Goal: Transaction & Acquisition: Purchase product/service

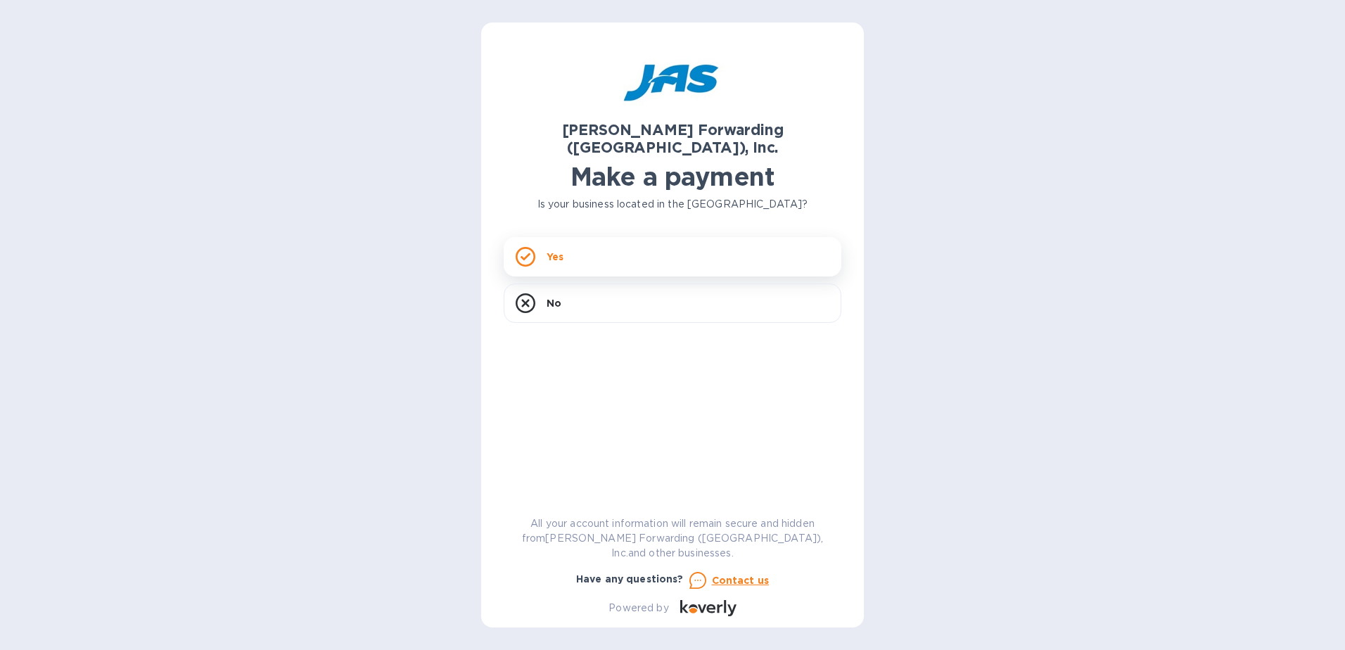
click at [596, 237] on div "Yes" at bounding box center [673, 256] width 338 height 39
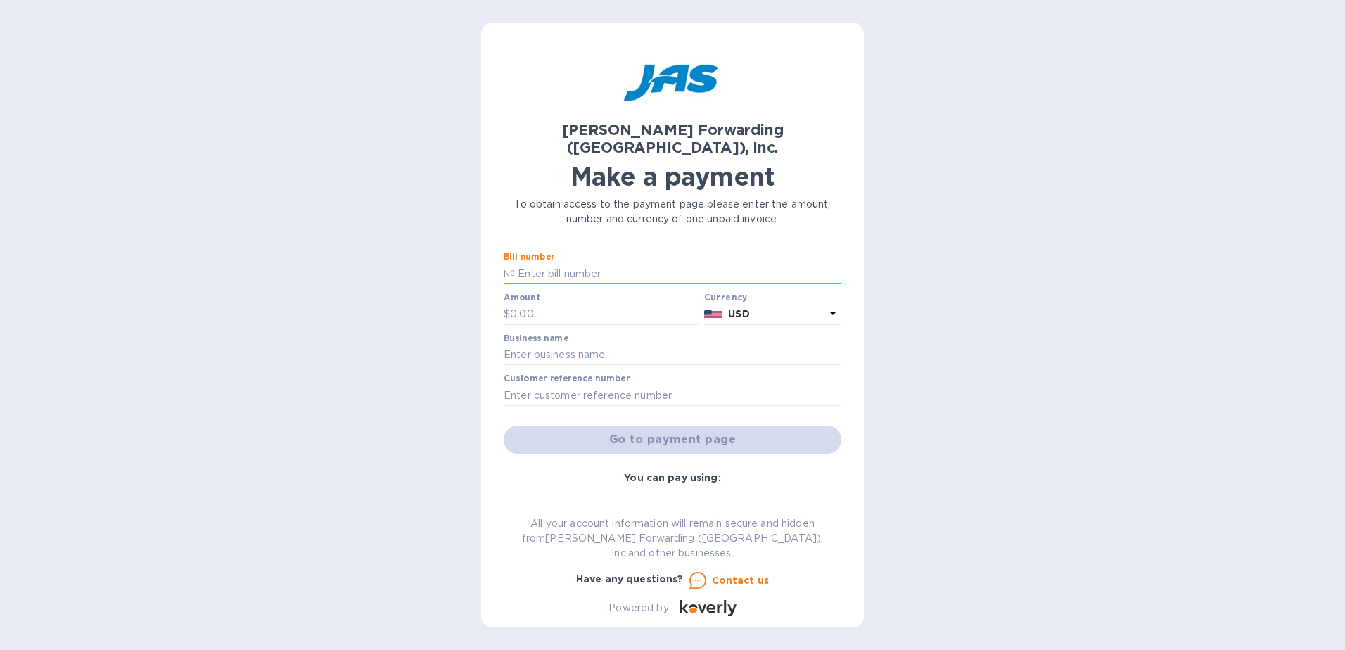
click at [561, 263] on input "text" at bounding box center [678, 273] width 326 height 21
click at [553, 345] on input "text" at bounding box center [673, 355] width 338 height 21
click at [550, 345] on input "text" at bounding box center [673, 355] width 338 height 21
click at [565, 345] on input "Twin Peaks" at bounding box center [673, 355] width 338 height 21
type input "Twin Restaurant Holdings LLC"
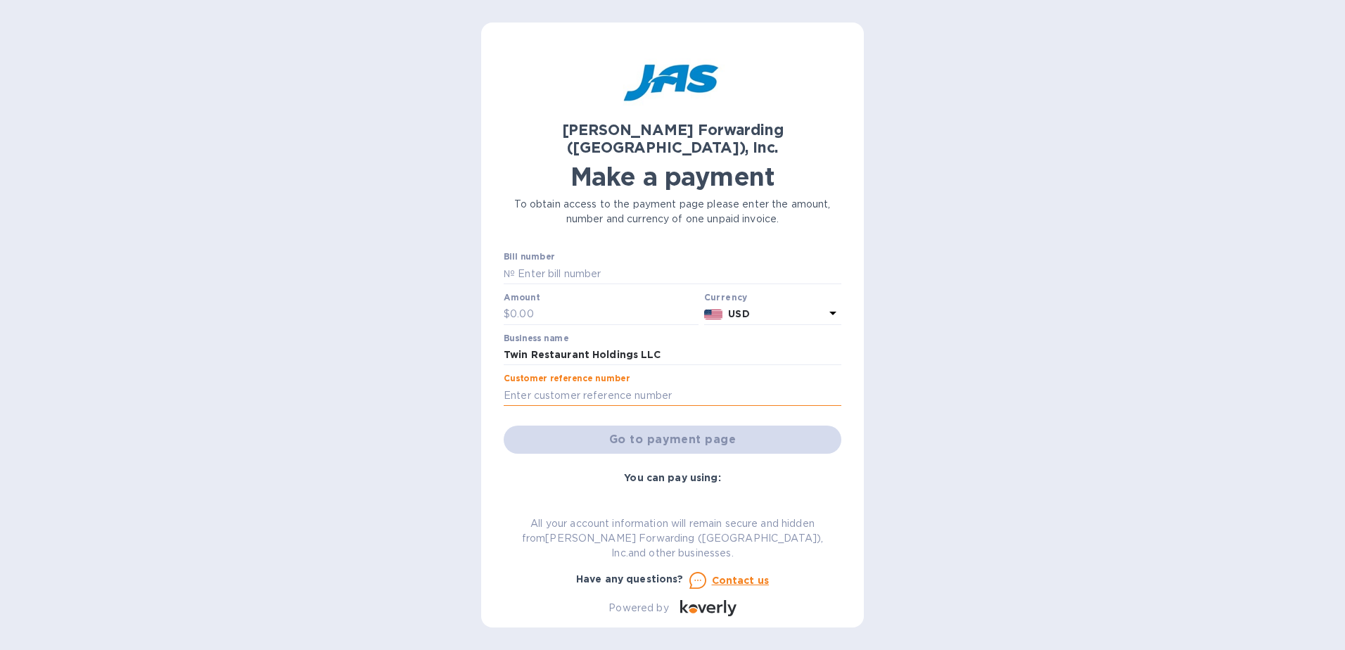
click at [576, 385] on input "text" at bounding box center [673, 395] width 338 height 21
paste input "TWIRESDFW"
type input "TWIRESDFW"
click at [558, 264] on input "text" at bounding box center [678, 273] width 326 height 21
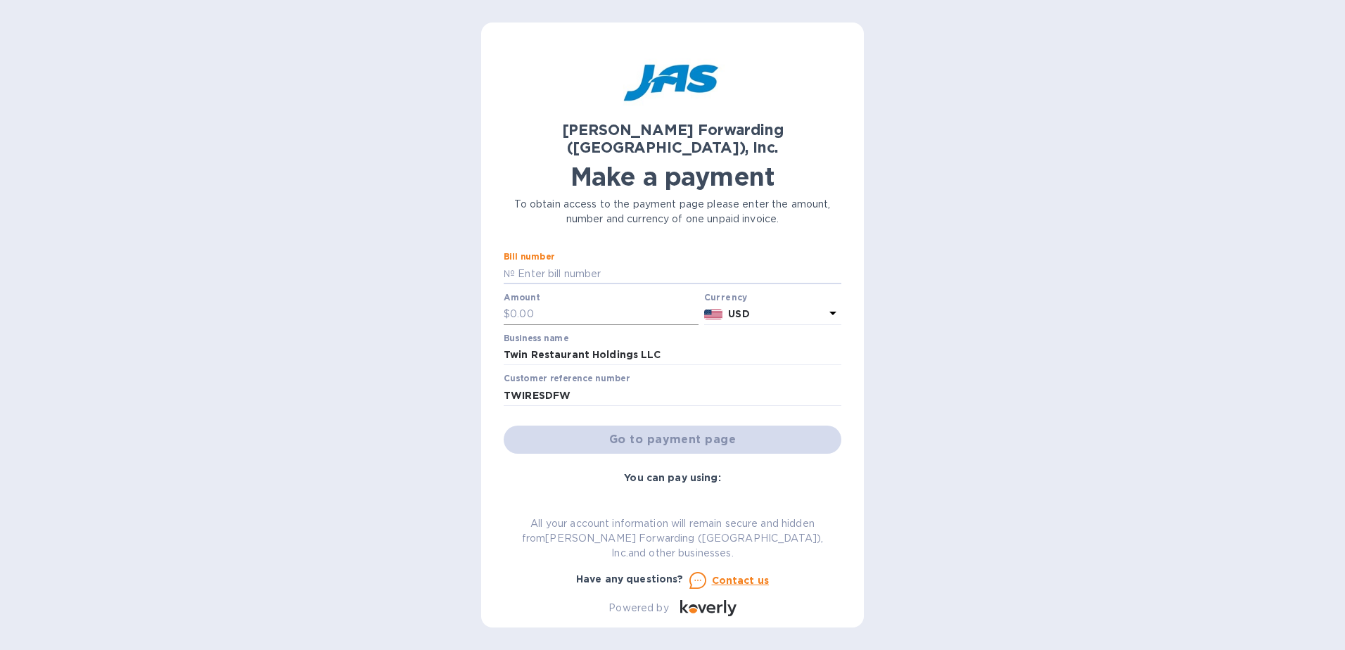
paste input "DAL503268381"
type input "DAL503268381"
click at [532, 304] on input "text" at bounding box center [604, 314] width 188 height 21
paste input "459.40"
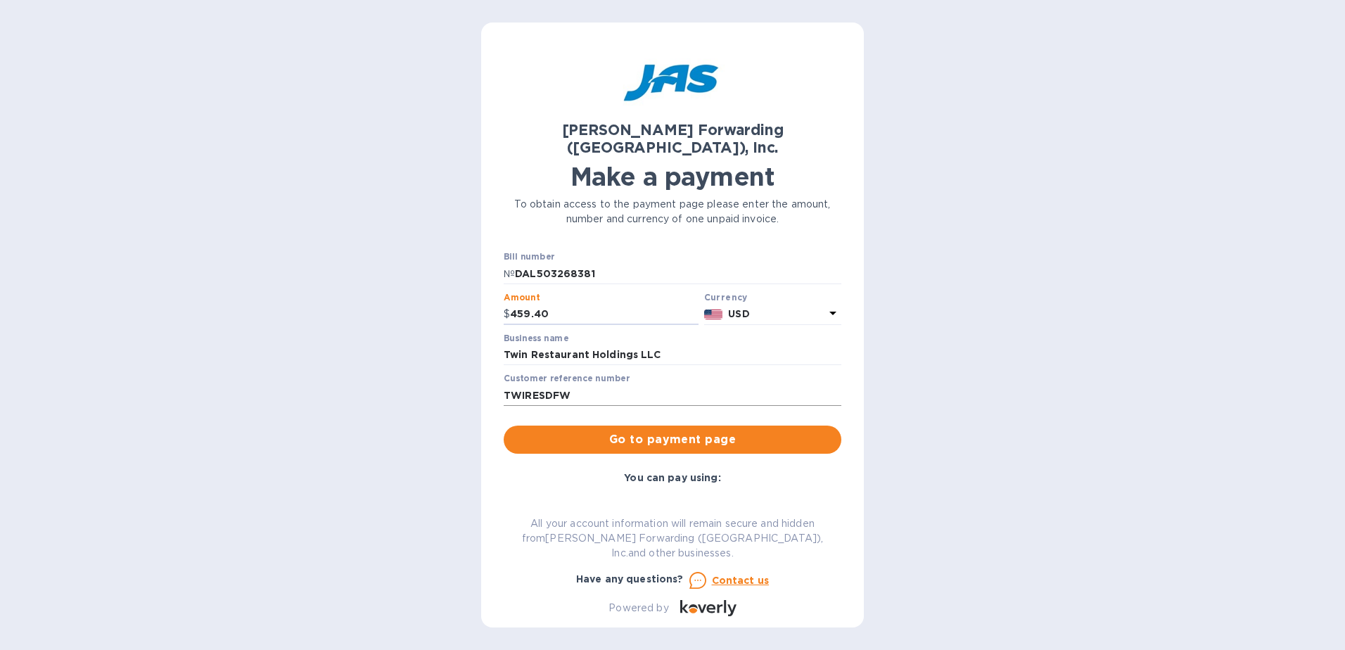
type input "459.40"
click at [591, 385] on input "TWIRESDFW" at bounding box center [673, 395] width 338 height 21
drag, startPoint x: 549, startPoint y: 375, endPoint x: 485, endPoint y: 371, distance: 64.1
click at [485, 371] on div "[PERSON_NAME] Forwarding ([GEOGRAPHIC_DATA]), Inc. Make a payment To obtain acc…" at bounding box center [672, 325] width 383 height 605
click at [662, 345] on input "Twin Restaurant Holdings LLC" at bounding box center [673, 355] width 338 height 21
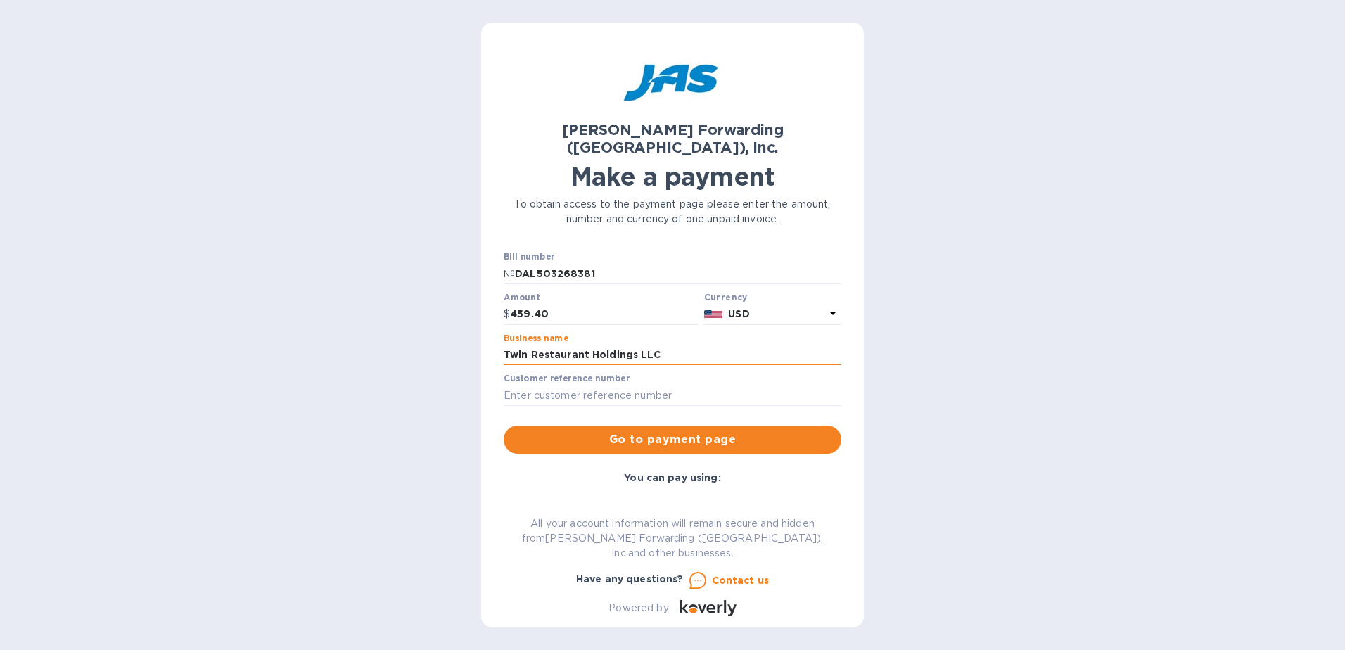
paste input "WIRESDFW"
type input "TWIRESDFW"
click at [565, 385] on input "text" at bounding box center [673, 395] width 338 height 21
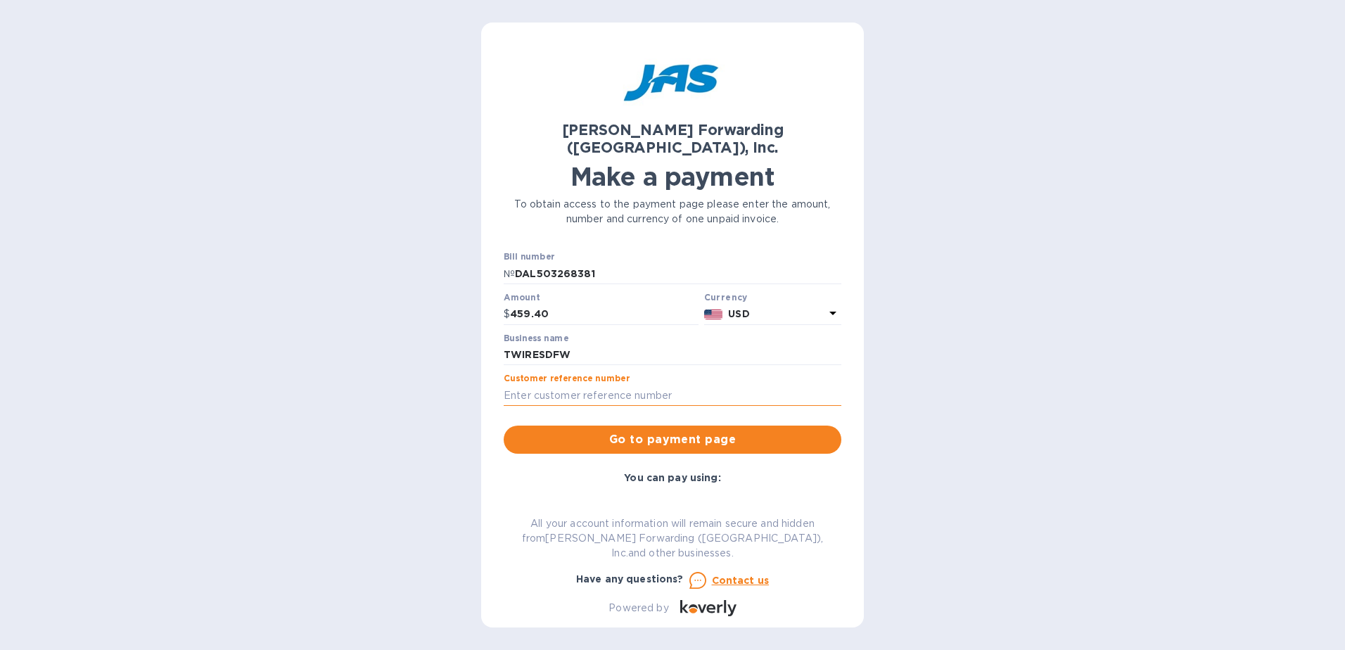
click at [580, 385] on input "text" at bounding box center [673, 395] width 338 height 21
paste input "WIN RESTAURANT HOLDING, LLC"
click at [498, 378] on div "[PERSON_NAME] Forwarding ([GEOGRAPHIC_DATA]), Inc. Make a payment To obtain acc…" at bounding box center [672, 325] width 383 height 605
click at [509, 385] on input "WIN RESTAURANT HOLDING, LLC" at bounding box center [673, 395] width 338 height 21
click at [503, 377] on div "[PERSON_NAME] Forwarding ([GEOGRAPHIC_DATA]), Inc. Make a payment To obtain acc…" at bounding box center [672, 325] width 383 height 605
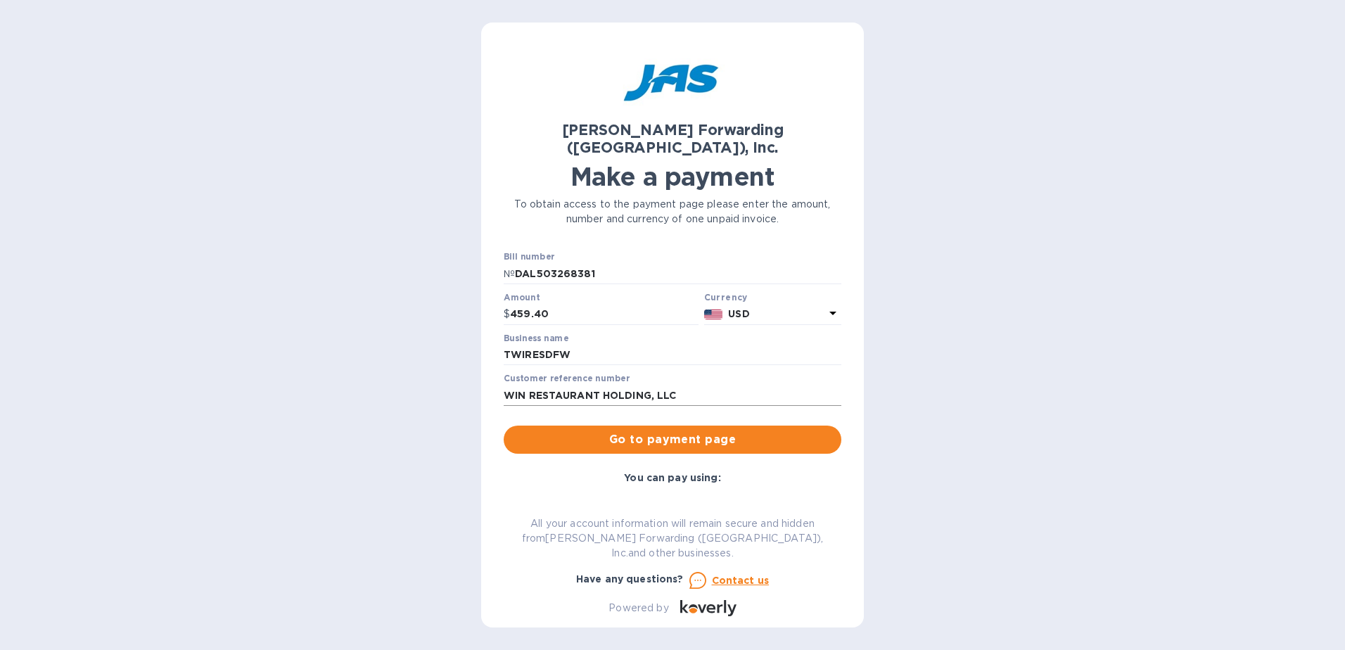
click at [508, 385] on input "WIN RESTAURANT HOLDING, LLC" at bounding box center [673, 395] width 338 height 21
click at [568, 385] on input "TWIN RESTAURANT HOLDING, LLC" at bounding box center [673, 395] width 338 height 21
drag, startPoint x: 691, startPoint y: 375, endPoint x: 499, endPoint y: 385, distance: 192.3
click at [499, 385] on div "[PERSON_NAME] Forwarding ([GEOGRAPHIC_DATA]), Inc. Make a payment To obtain acc…" at bounding box center [672, 325] width 383 height 605
paste input "S408150864"
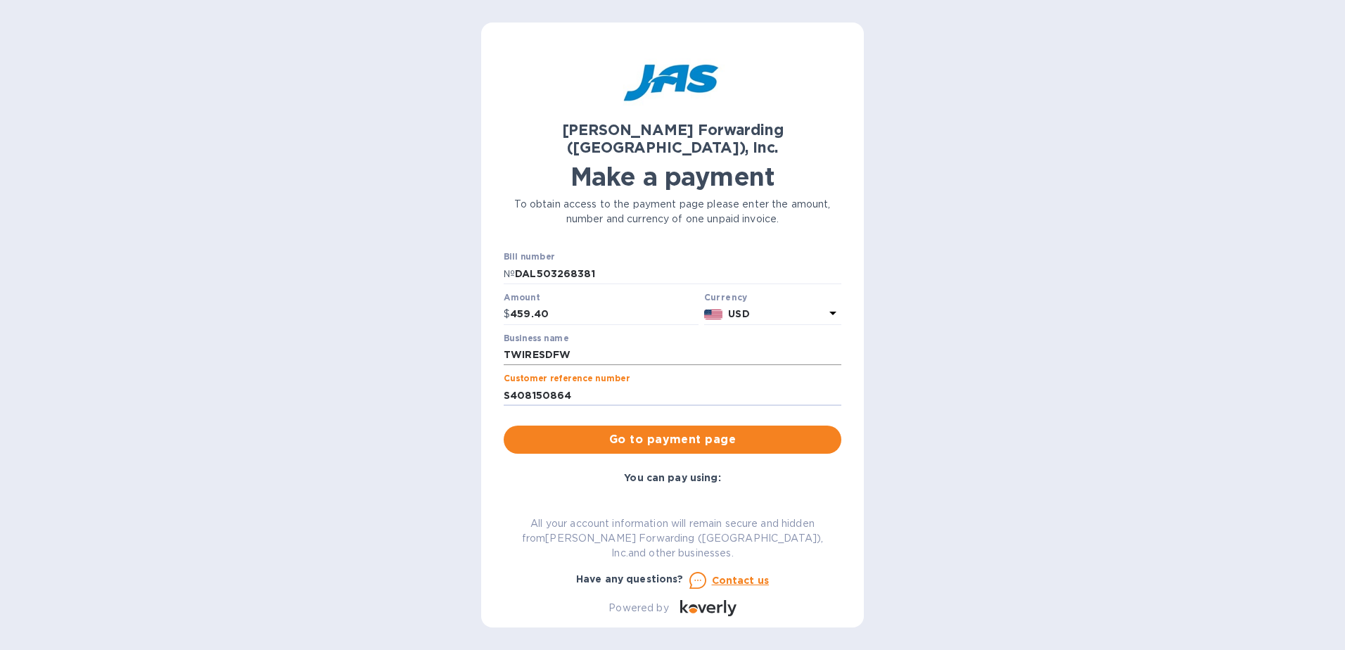
type input "S408150864"
click at [575, 345] on input "TWIRESDFW" at bounding box center [673, 355] width 338 height 21
type input "TWIN RESTAURANT HOLDING LLC"
click at [588, 385] on input "S408150864" at bounding box center [673, 395] width 338 height 21
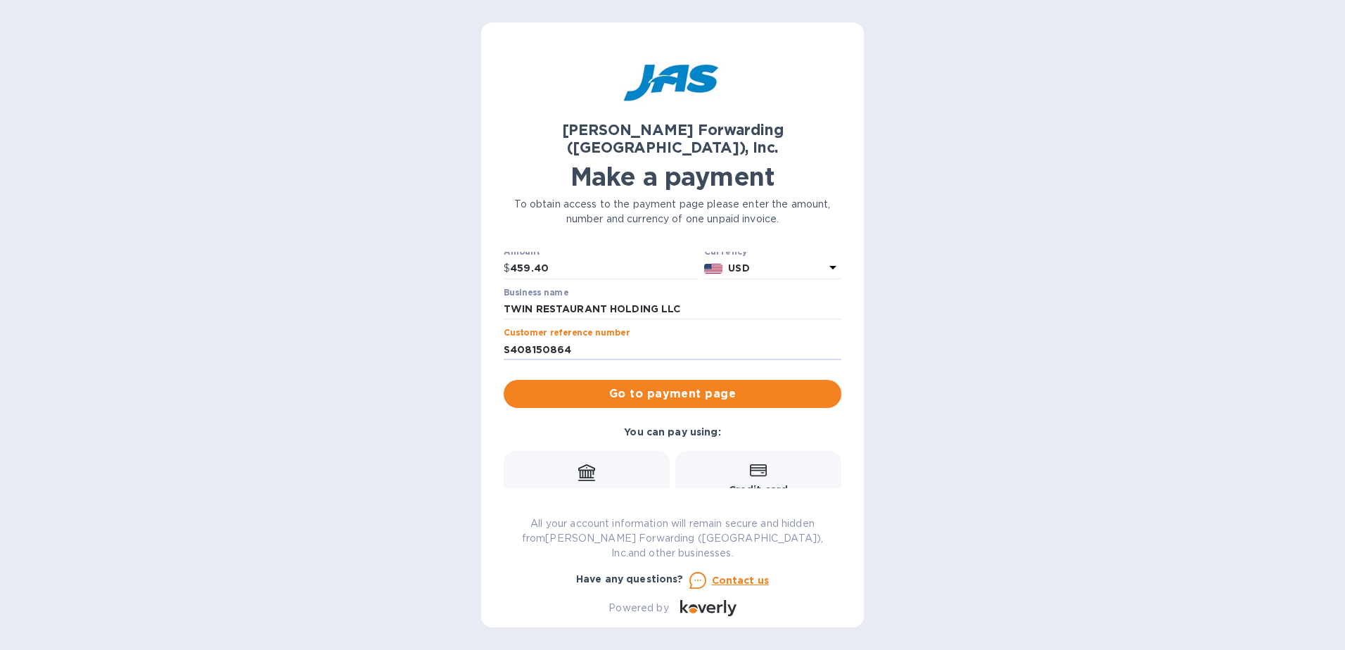
scroll to position [141, 0]
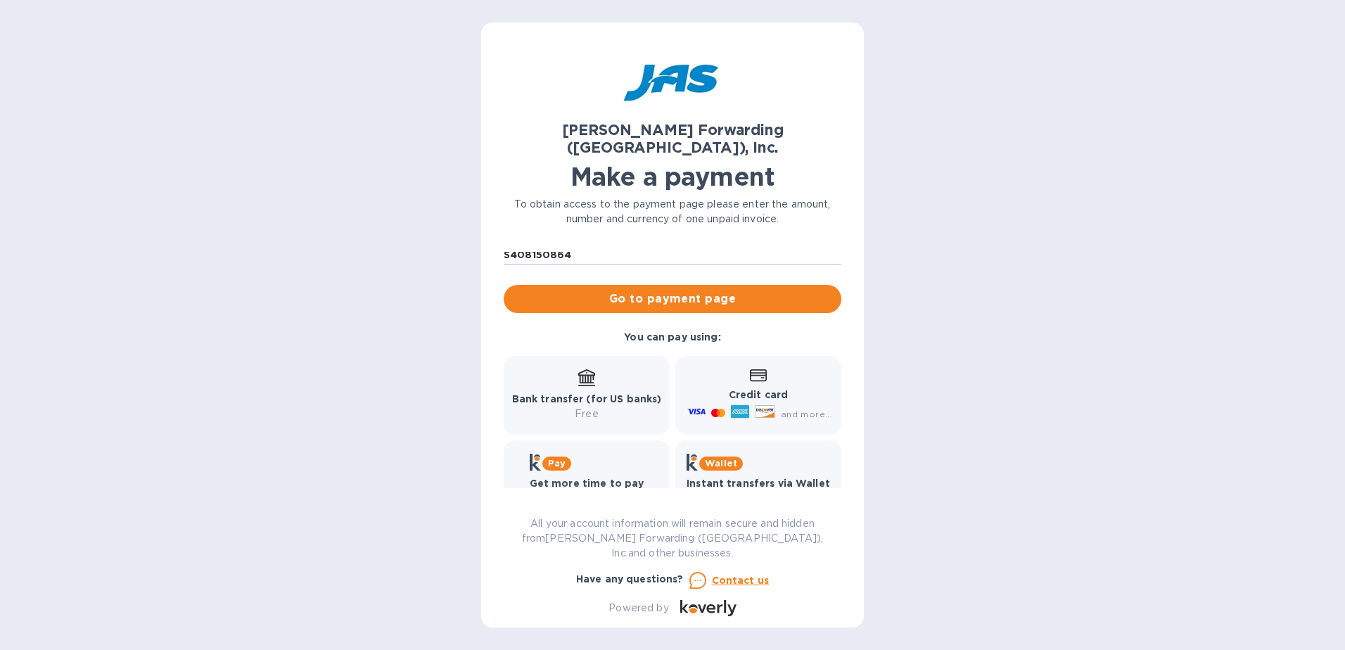
click at [703, 290] on span "Go to payment page" at bounding box center [672, 298] width 315 height 17
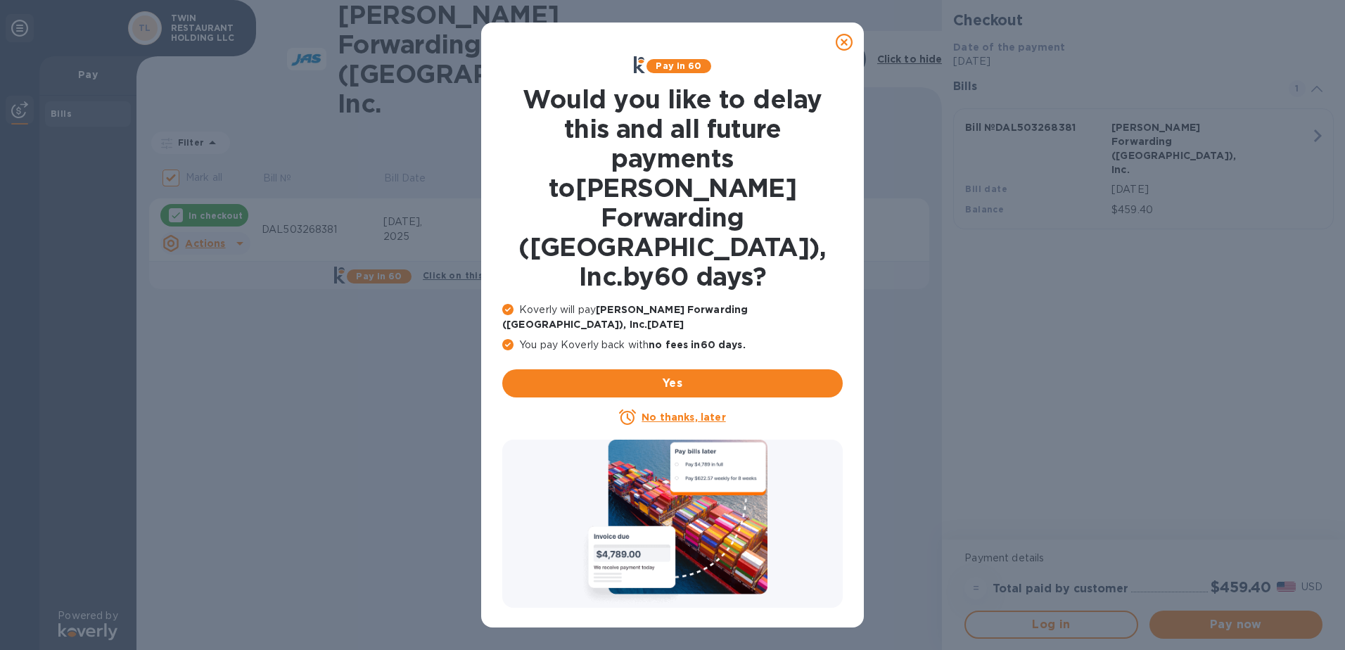
click at [843, 42] on icon at bounding box center [844, 42] width 17 height 17
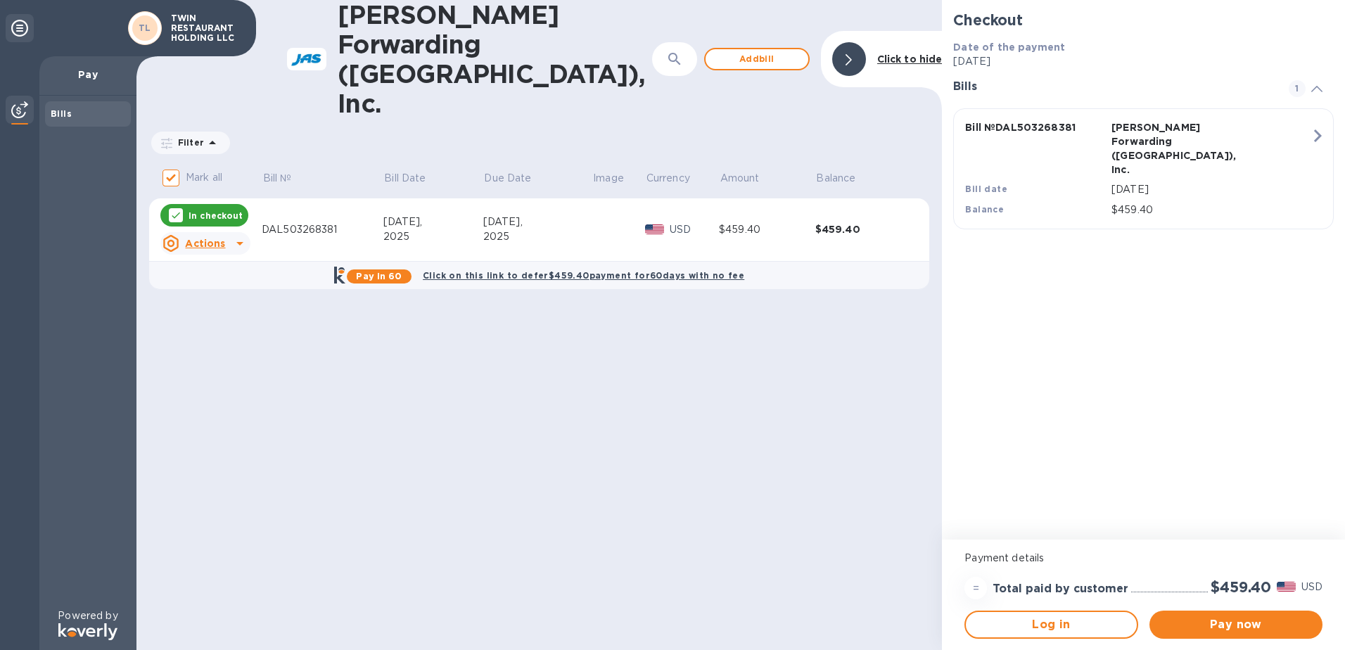
click at [229, 232] on div at bounding box center [240, 243] width 23 height 23
click at [240, 241] on b "Open bill" at bounding box center [223, 241] width 47 height 11
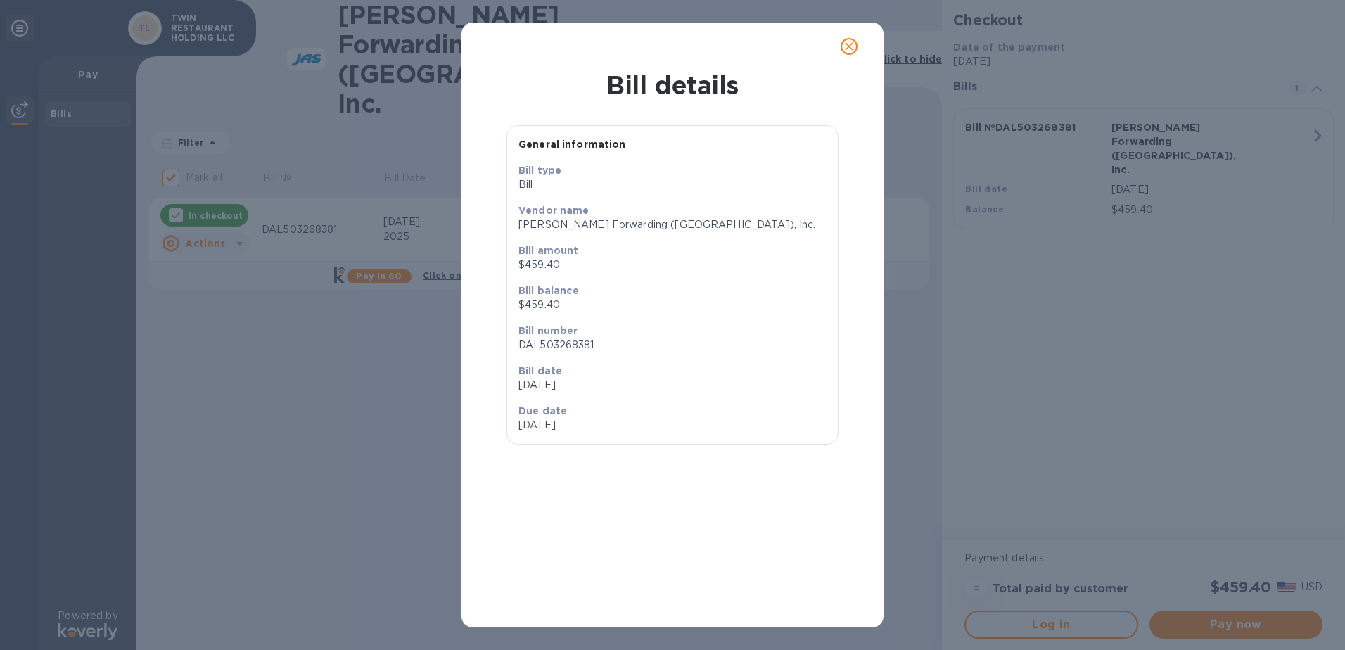
click at [852, 55] on button "close" at bounding box center [849, 47] width 34 height 34
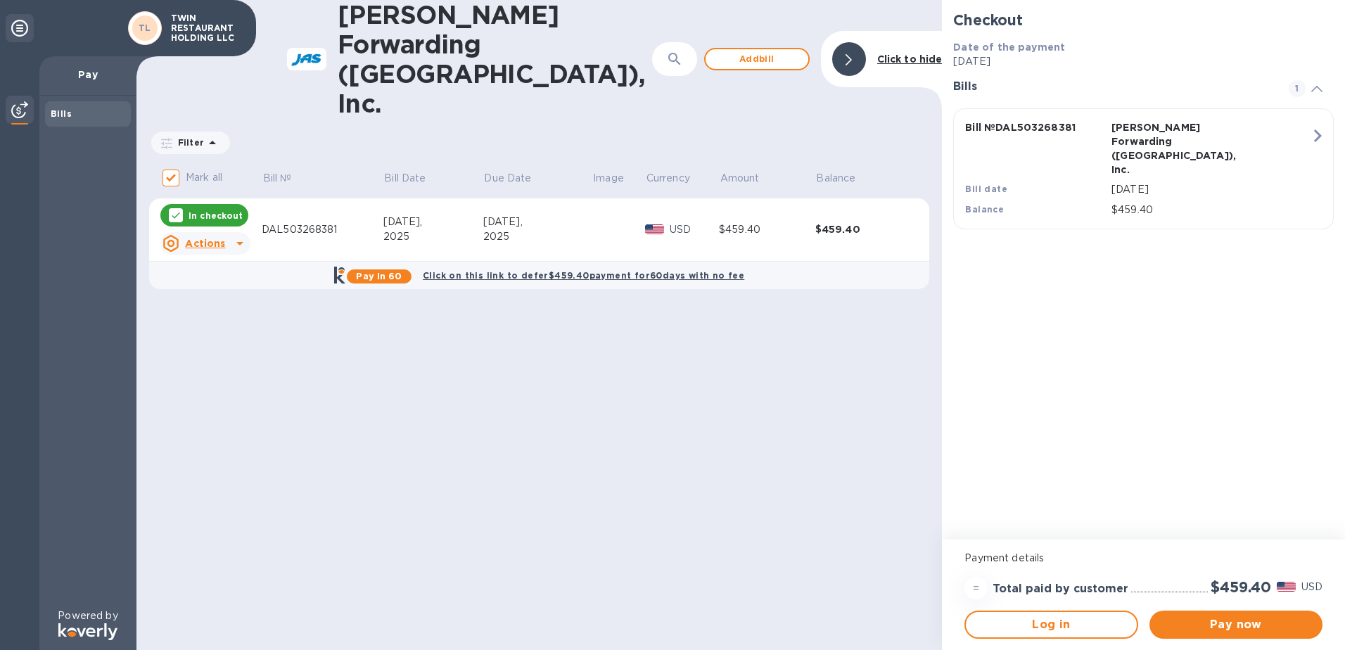
click at [350, 198] on td "DAL503268381" at bounding box center [323, 229] width 122 height 63
click at [1310, 179] on div "[DATE]" at bounding box center [1210, 189] width 205 height 20
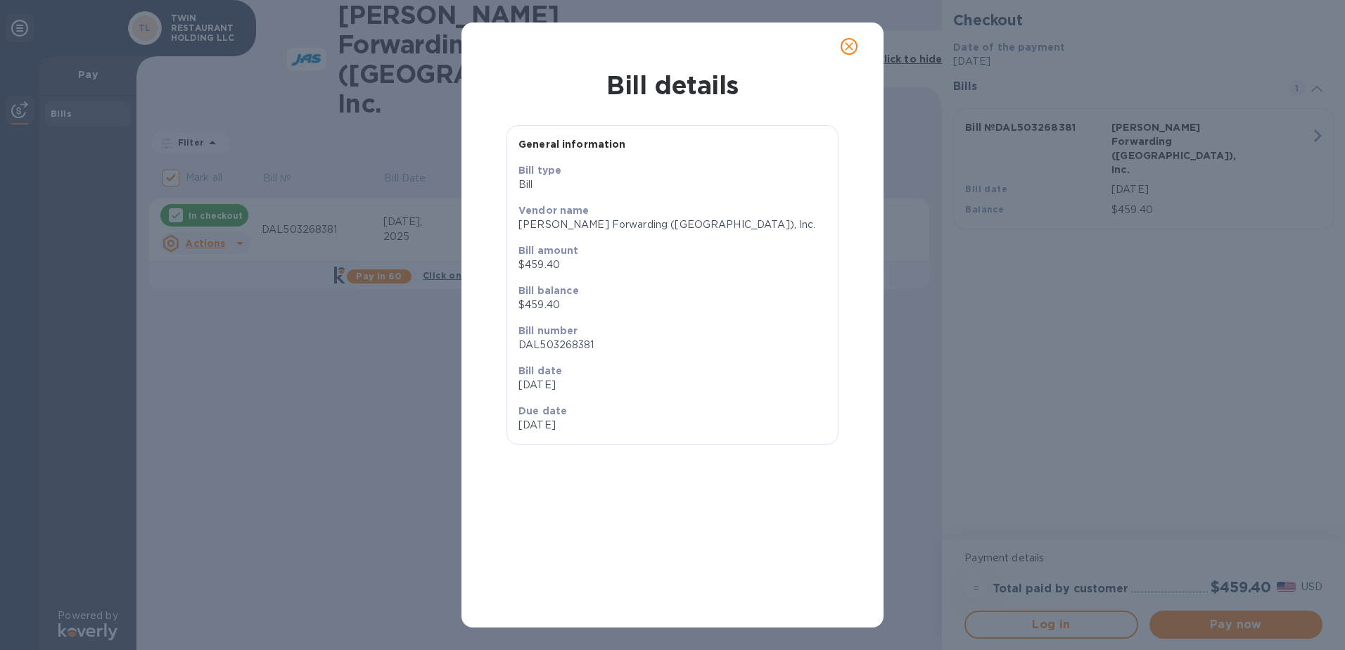
click at [847, 43] on icon "close" at bounding box center [849, 46] width 14 height 14
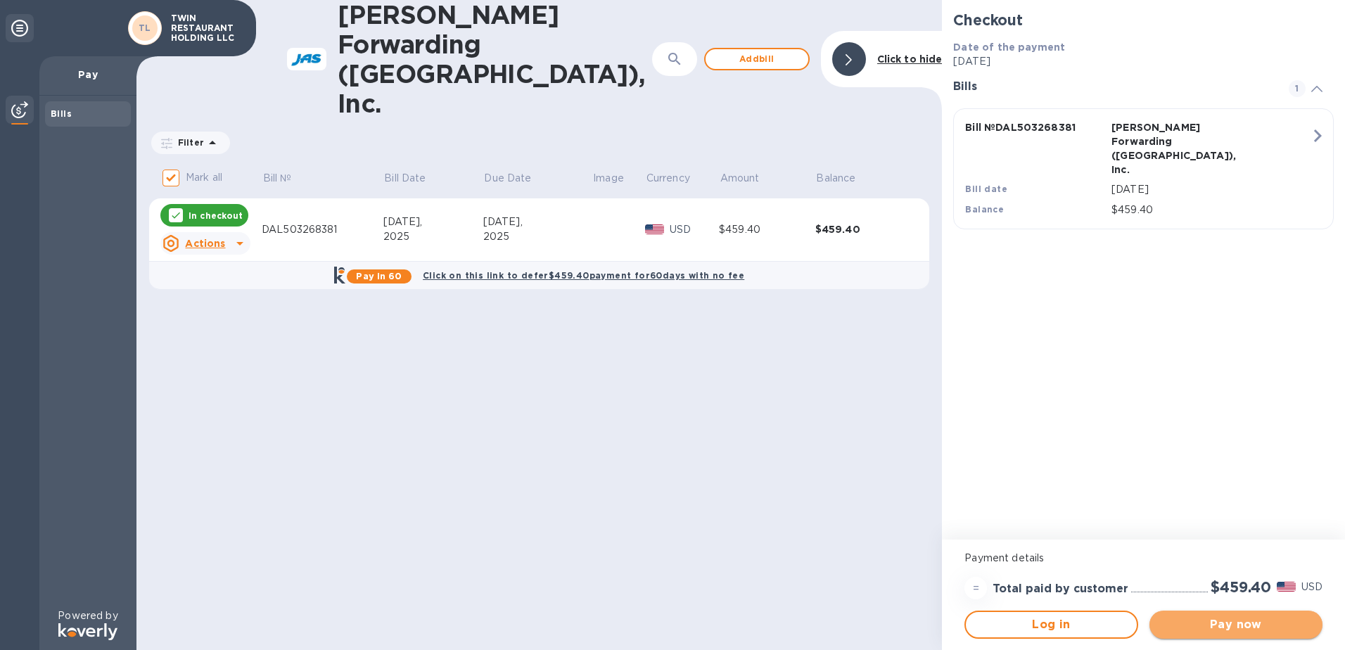
click at [1246, 625] on span "Pay now" at bounding box center [1235, 624] width 151 height 17
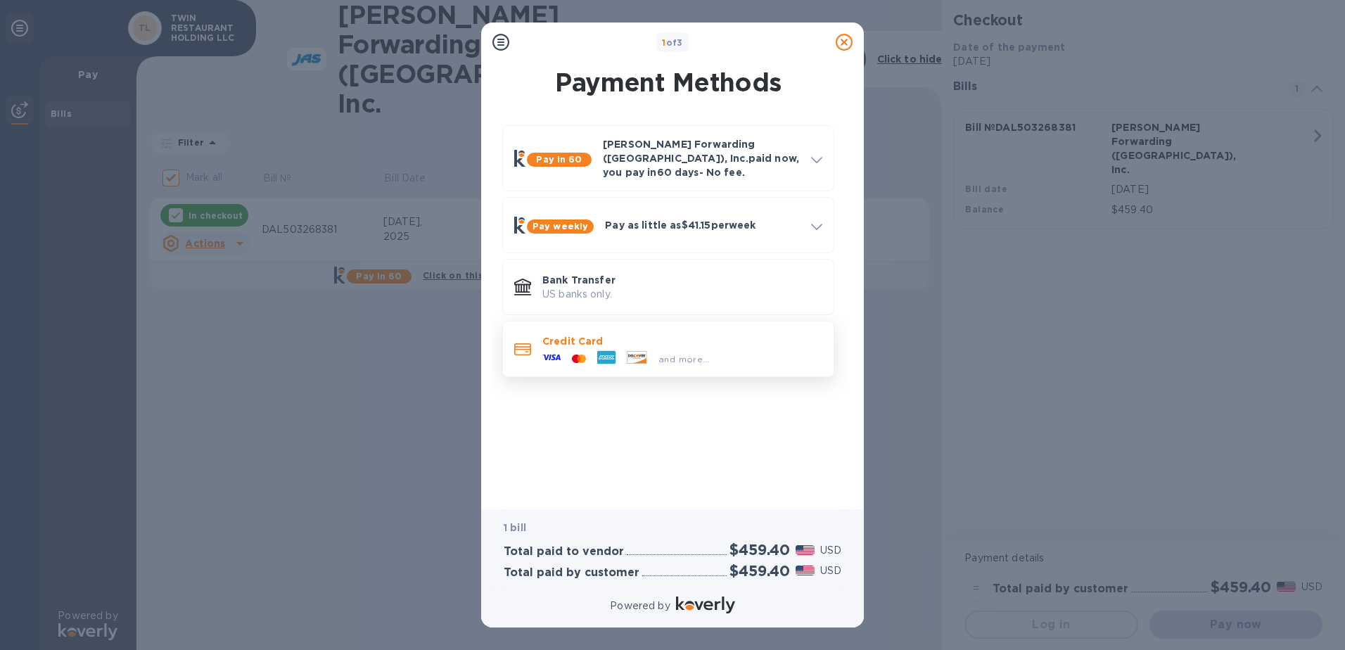
click at [739, 337] on p "Credit Card" at bounding box center [682, 341] width 280 height 14
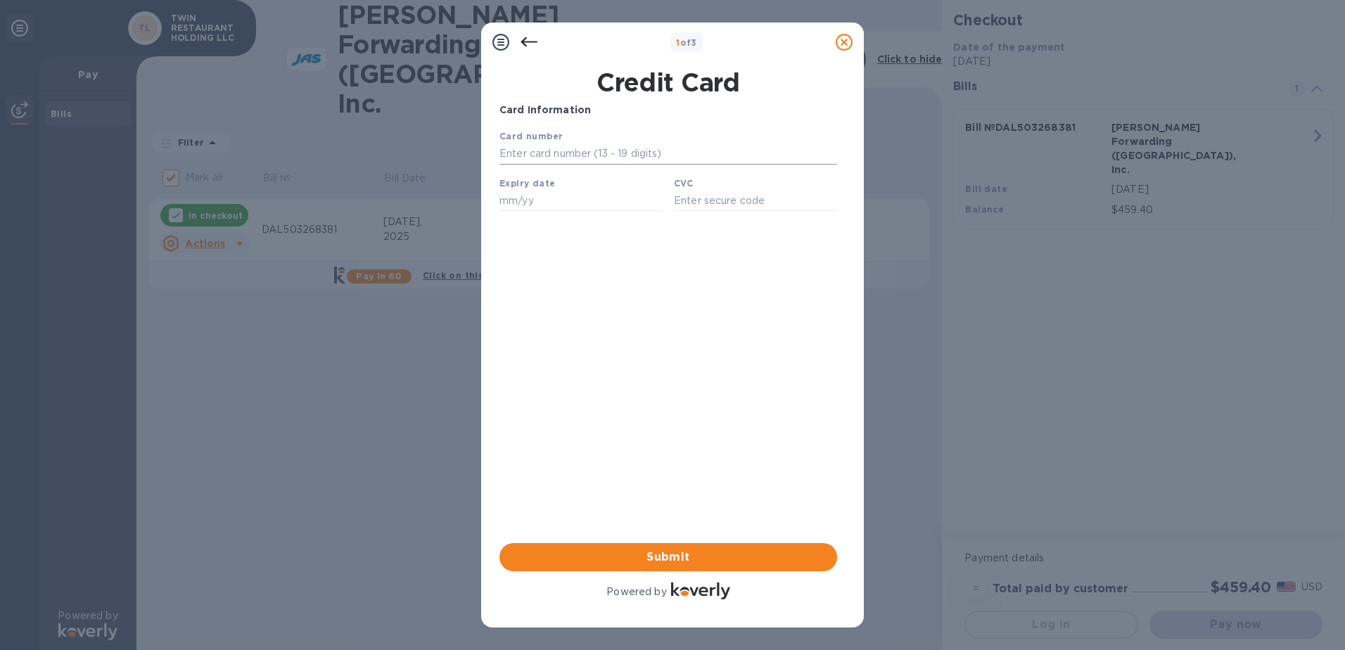
click at [563, 153] on input "text" at bounding box center [668, 153] width 338 height 21
type input "[CREDIT_CARD_NUMBER]"
type input "10/28"
type input "2942"
drag, startPoint x: 627, startPoint y: 152, endPoint x: 945, endPoint y: 282, distance: 342.8
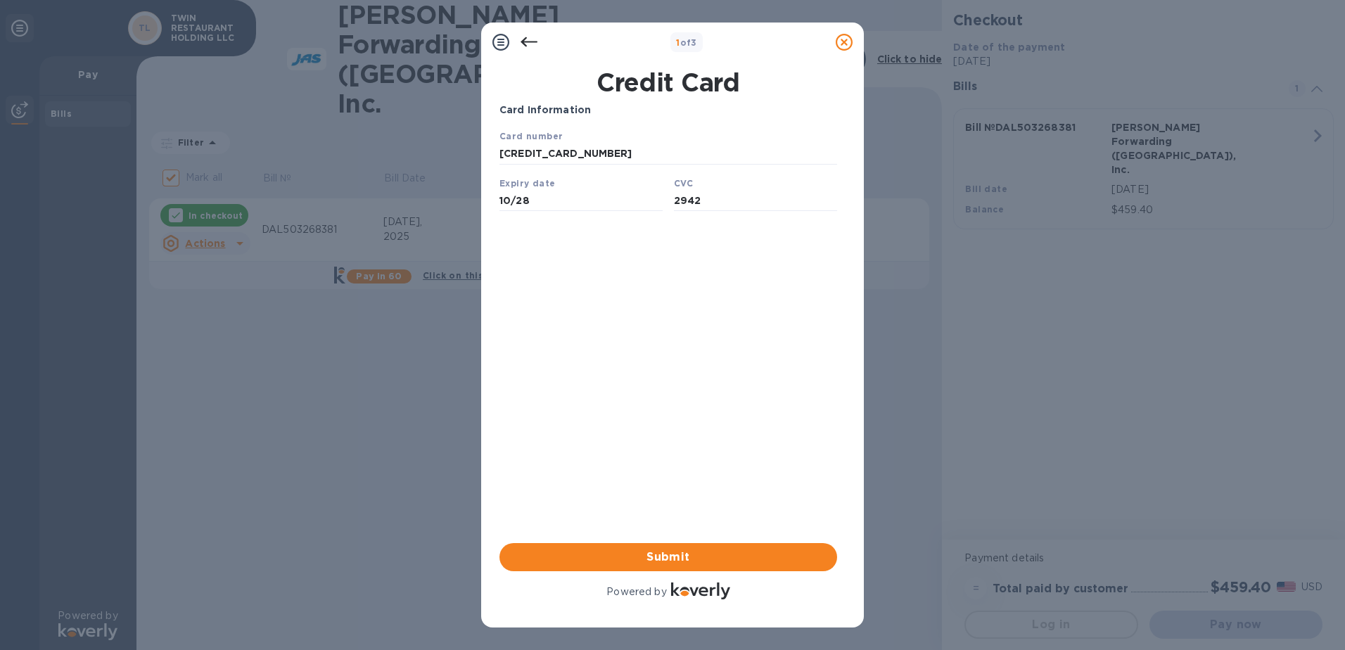
click at [499, 153] on html "Card number [CREDIT_CARD_NUMBER] Expiry date 10/28 CVC 2942 Save" at bounding box center [668, 176] width 338 height 94
type input "[CREDIT_CARD_NUMBER]"
click at [729, 565] on span "Submit" at bounding box center [668, 557] width 315 height 17
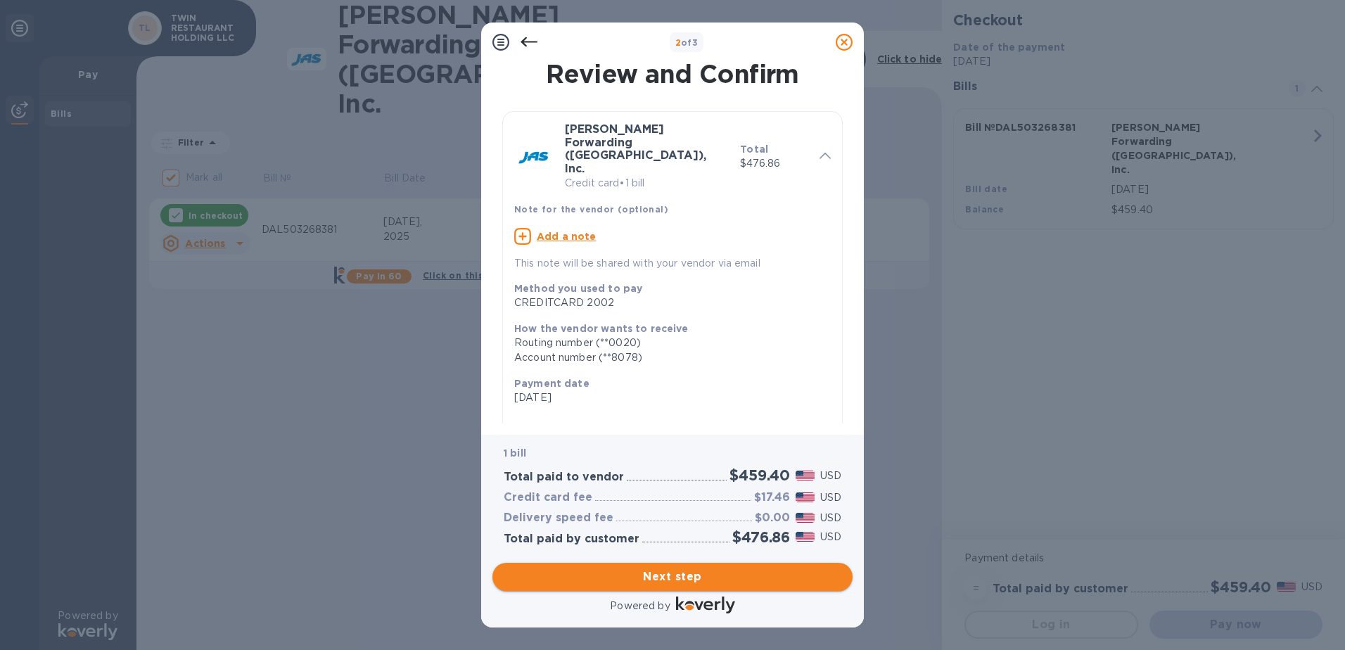
click at [684, 577] on span "Next step" at bounding box center [673, 576] width 338 height 17
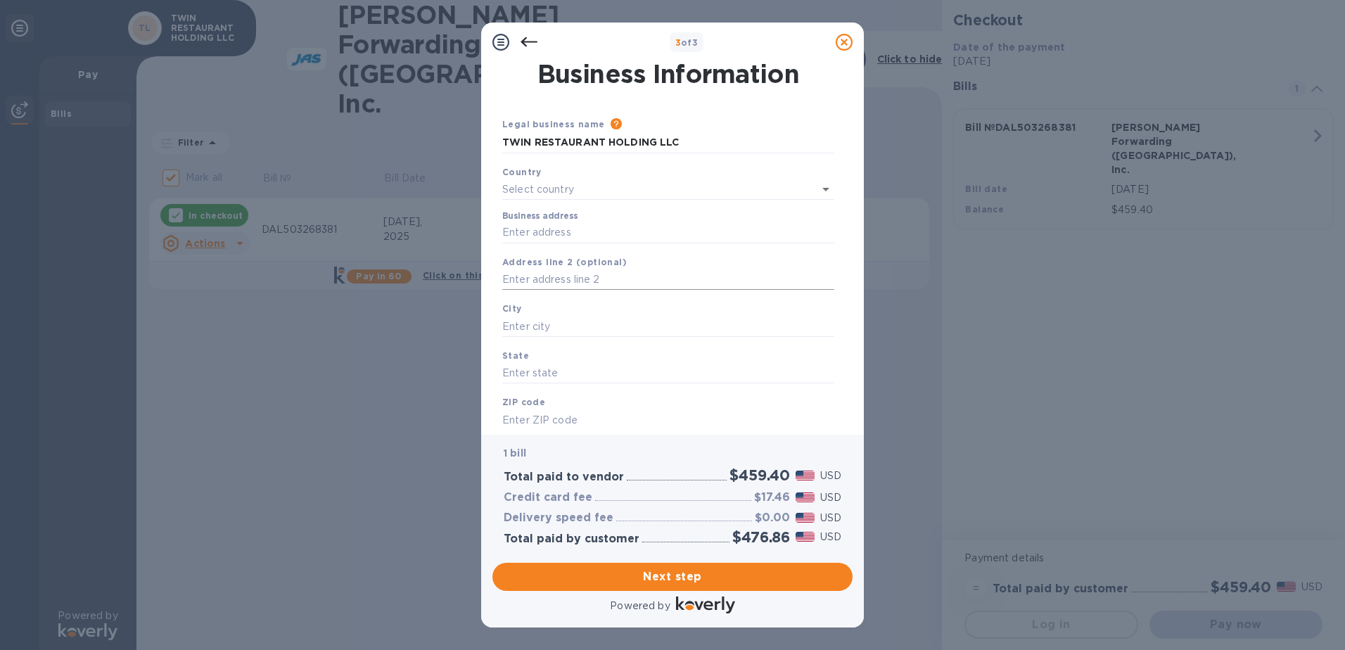
type input "[GEOGRAPHIC_DATA]"
click at [579, 230] on input "Business address" at bounding box center [668, 229] width 332 height 21
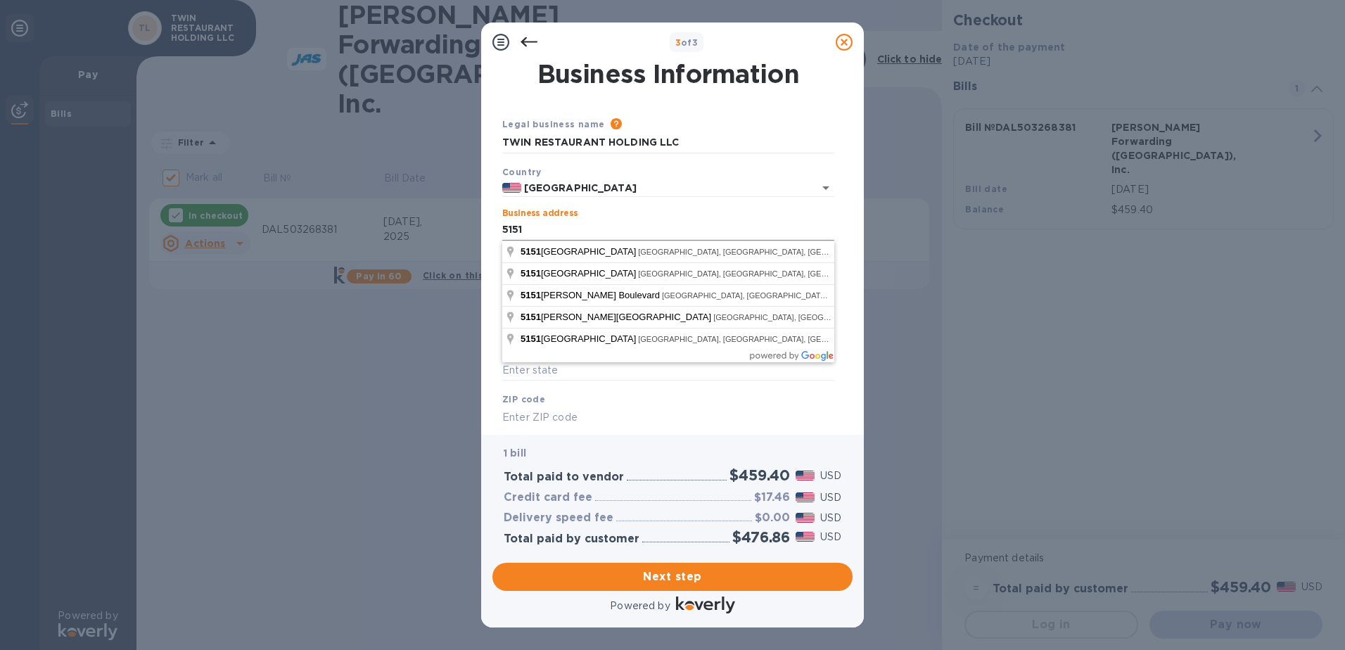
type input "[STREET_ADDRESS]"
click at [617, 228] on input "[STREET_ADDRESS]" at bounding box center [668, 229] width 332 height 21
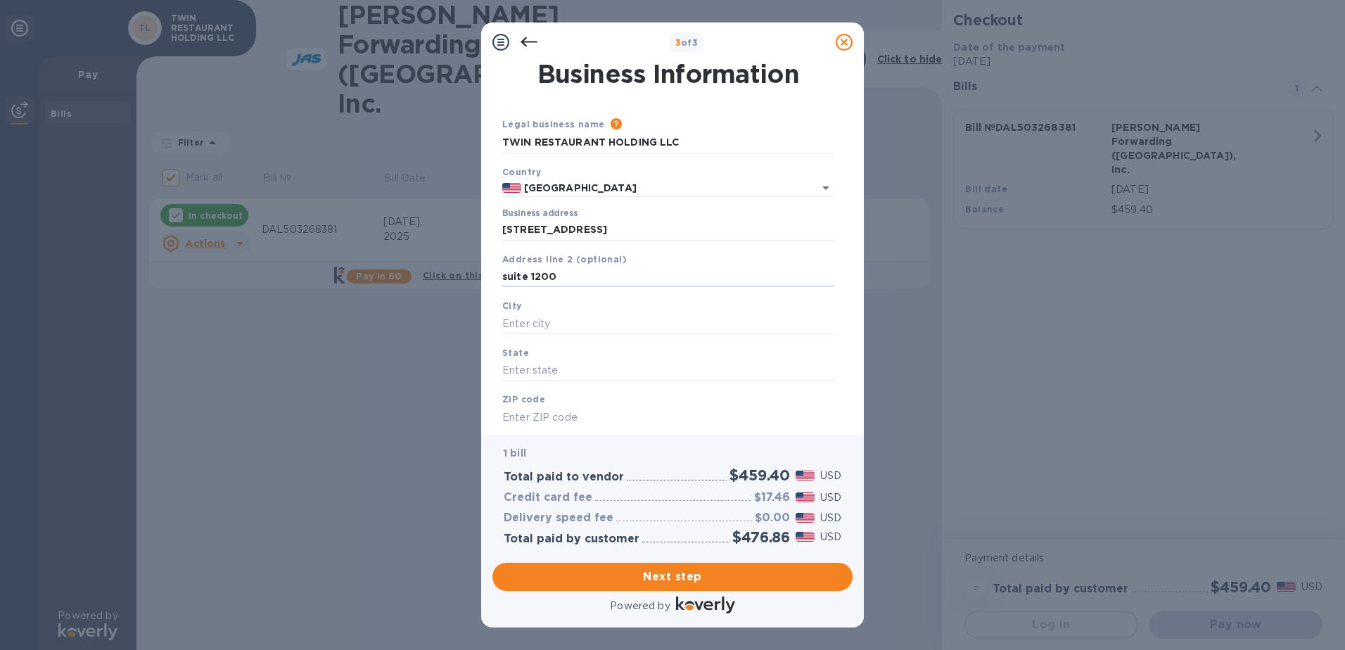
type input "suite 1200"
type input "dallas"
type input "t"
type input "[GEOGRAPHIC_DATA]"
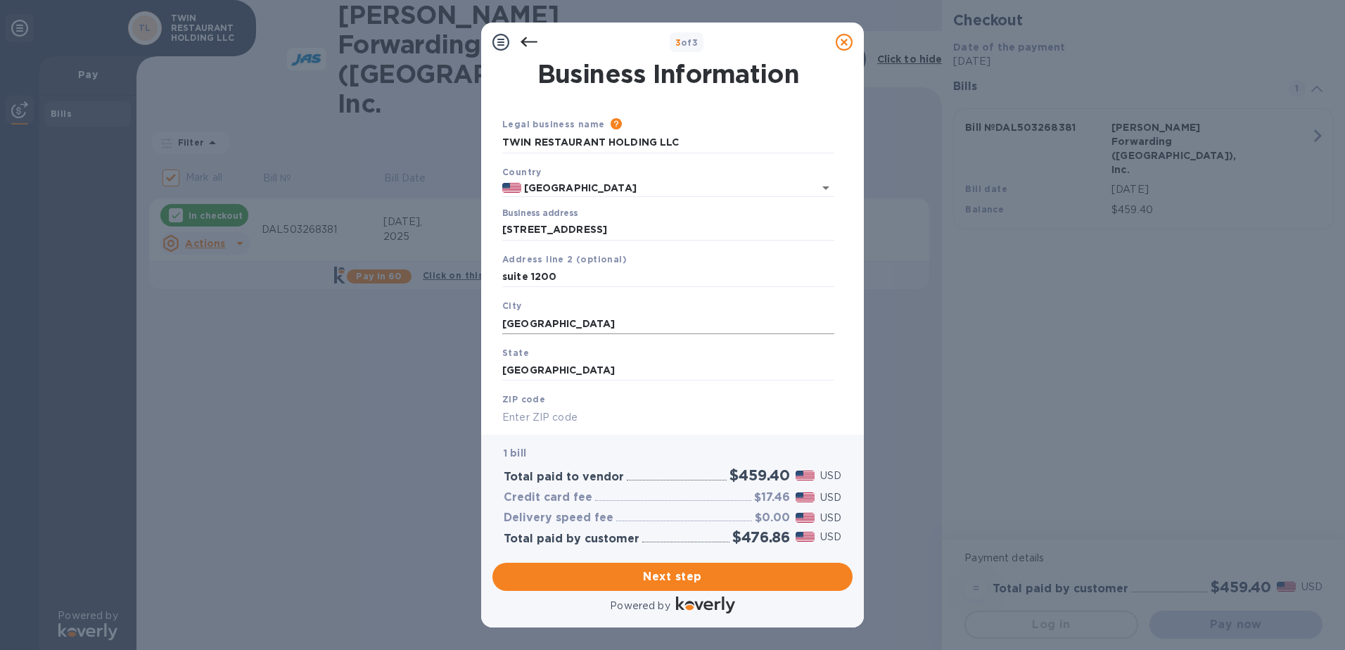
scroll to position [4, 0]
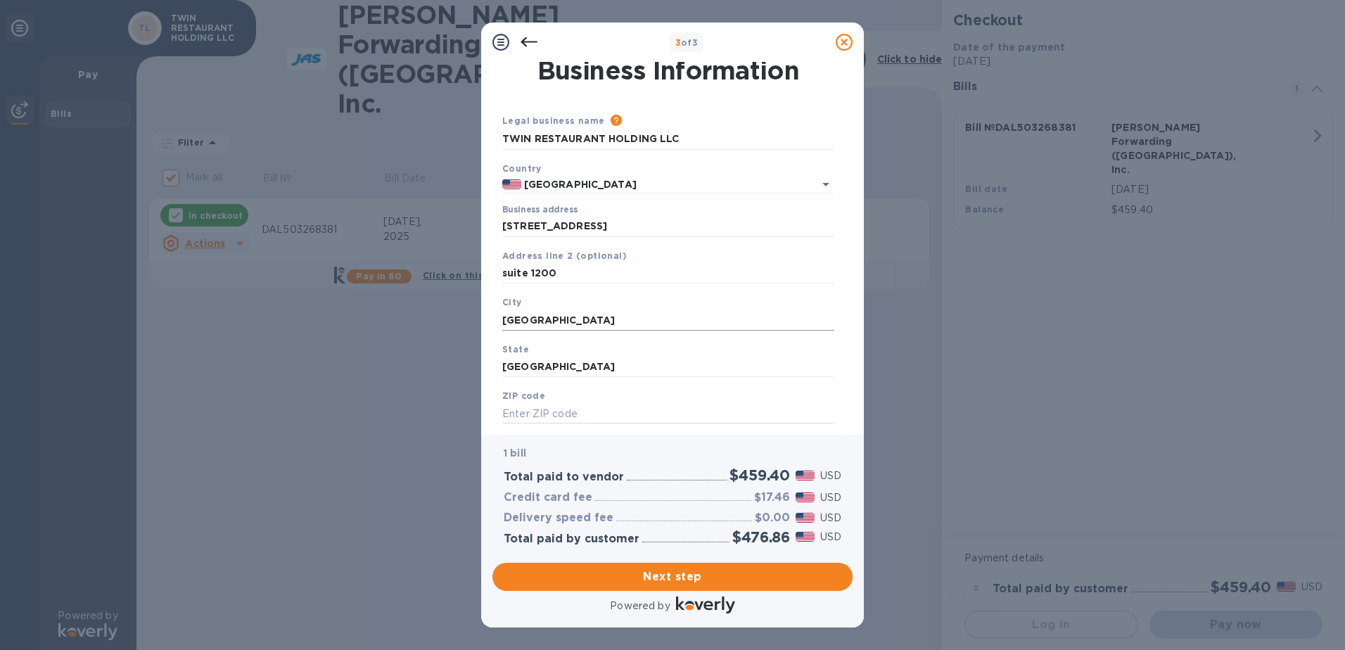
type input "5"
type input "75254"
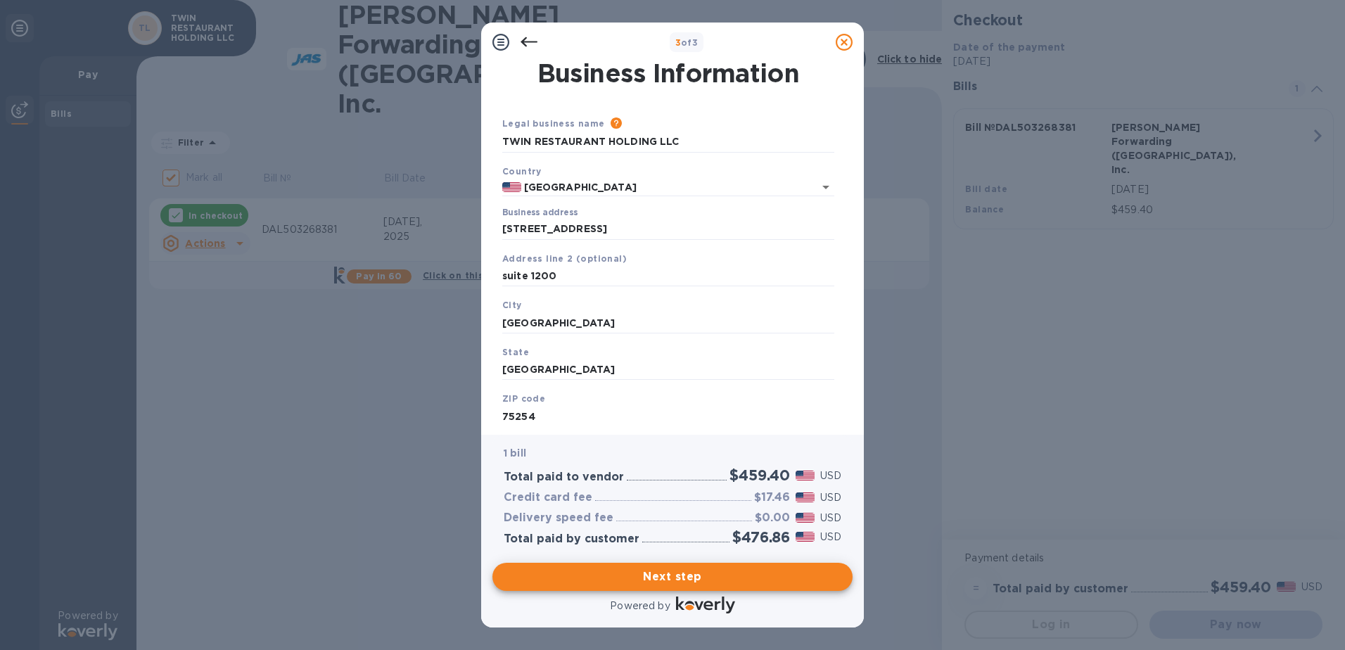
scroll to position [0, 0]
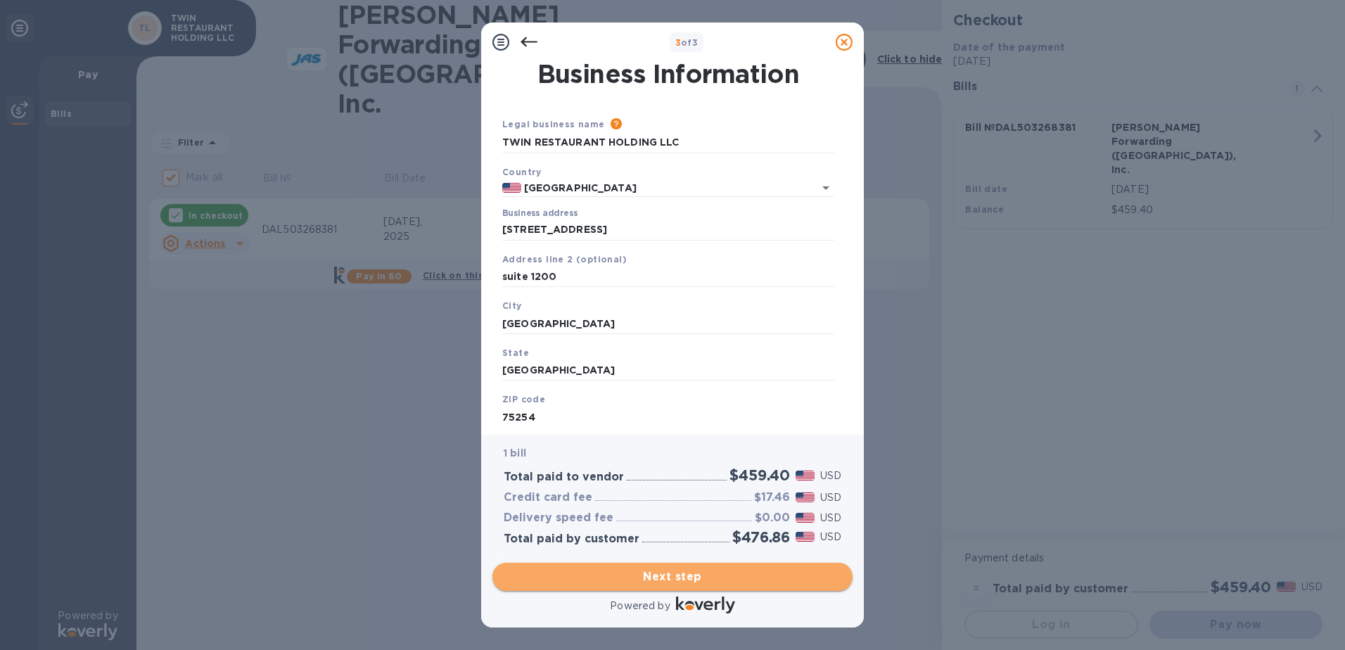
click at [698, 583] on span "Next step" at bounding box center [673, 576] width 338 height 17
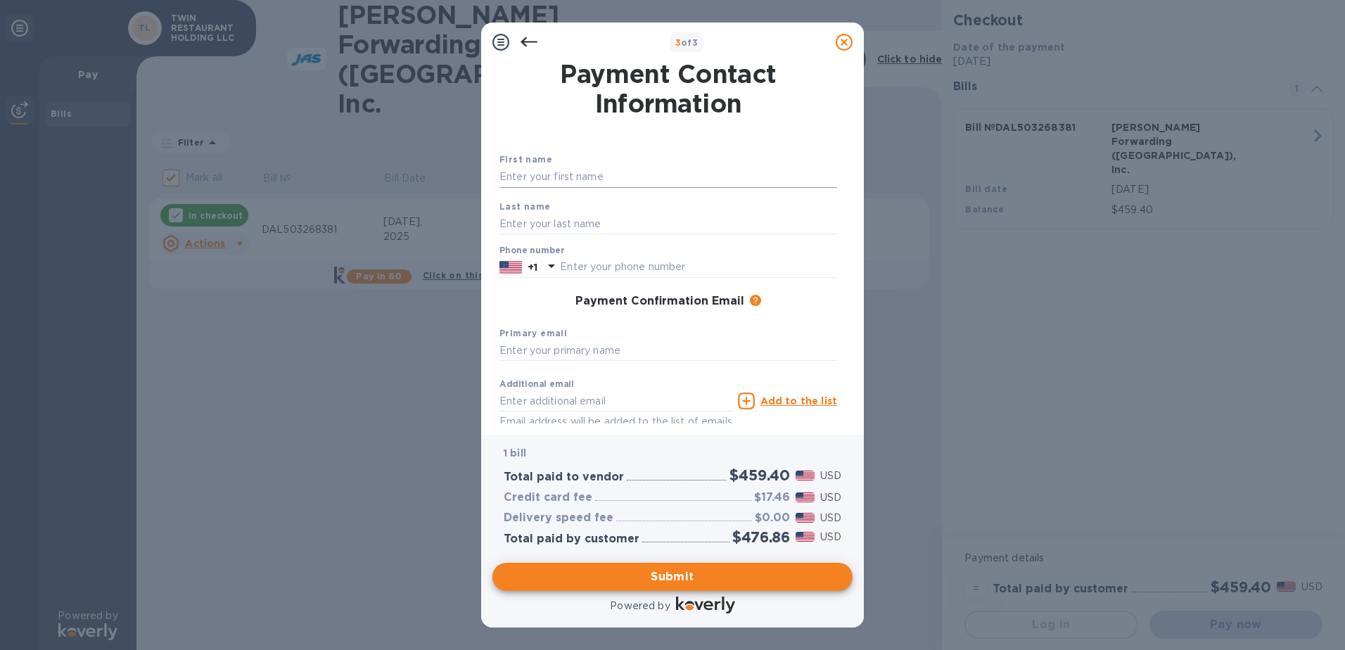
click at [580, 180] on input "text" at bounding box center [668, 177] width 338 height 21
type input "Amber"
type input "Apple"
type input "8173128682"
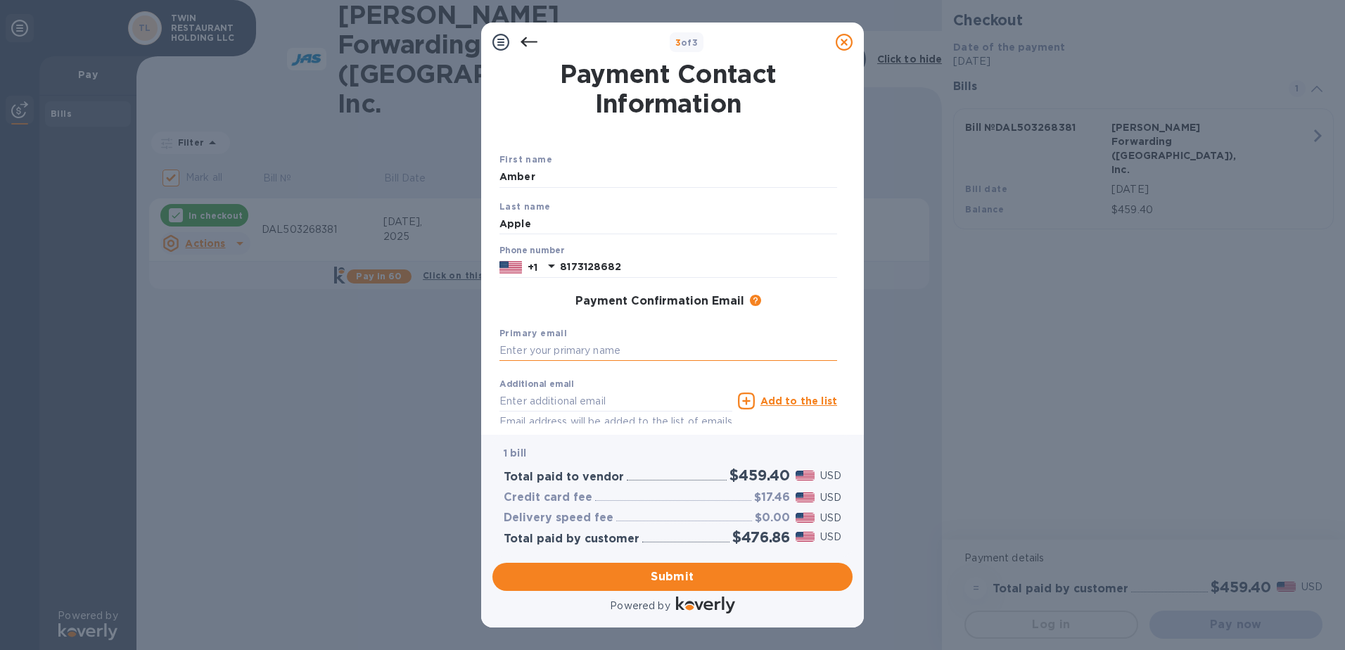
scroll to position [71, 0]
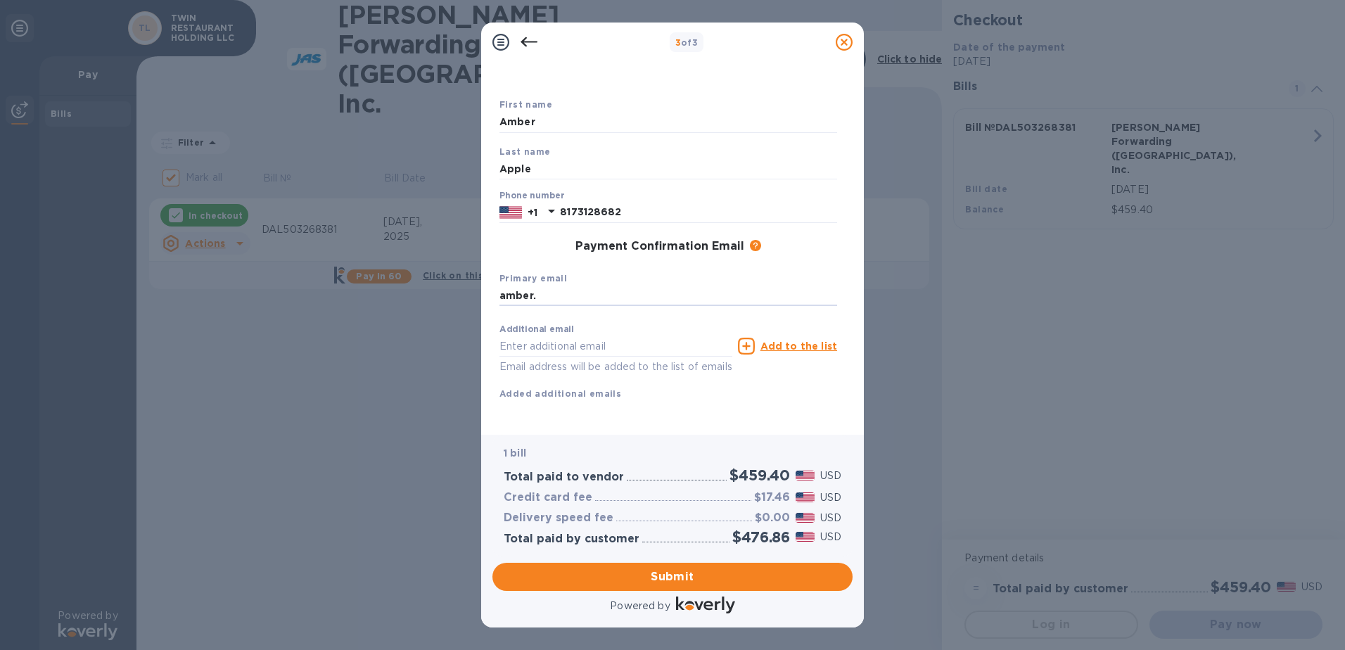
type input "[DOMAIN_NAME][EMAIL_ADDRESS][DOMAIN_NAME]"
drag, startPoint x: 648, startPoint y: 330, endPoint x: 496, endPoint y: 328, distance: 151.9
click at [496, 327] on div "Payment Contact Information First name [PERSON_NAME] Last name Apple Phone numb…" at bounding box center [672, 242] width 360 height 361
click at [718, 580] on span "Submit" at bounding box center [673, 576] width 338 height 17
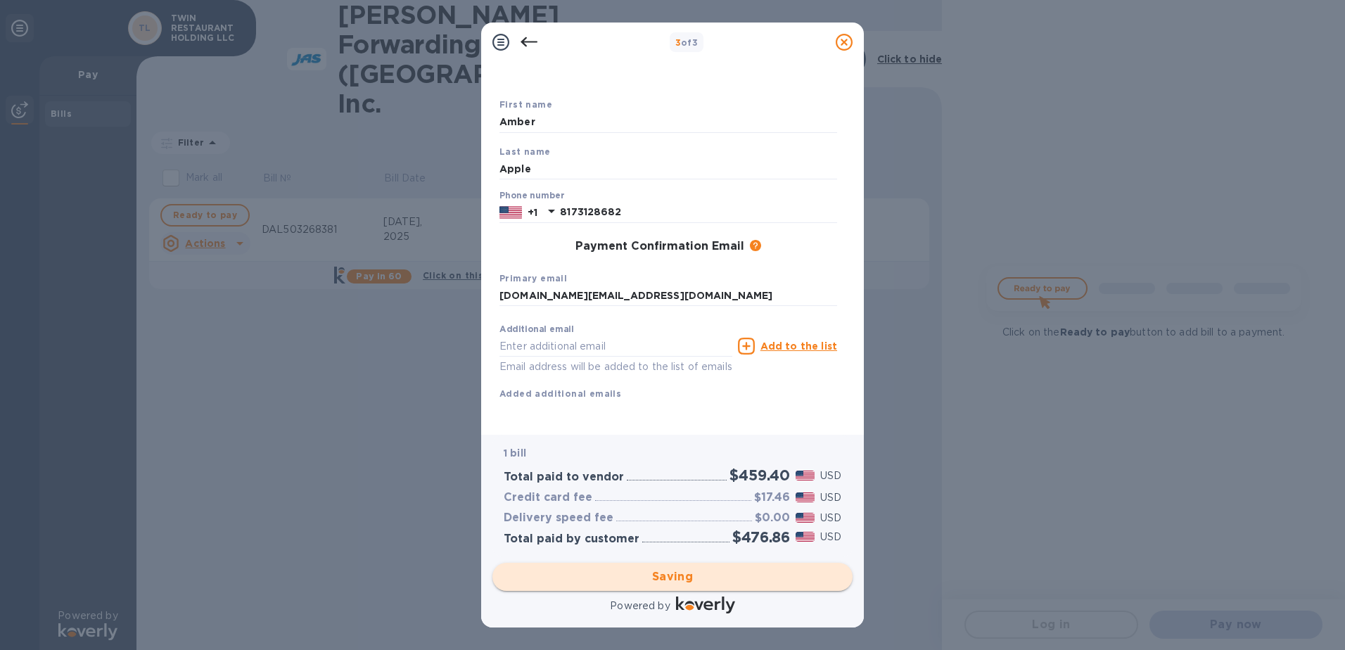
checkbox input "false"
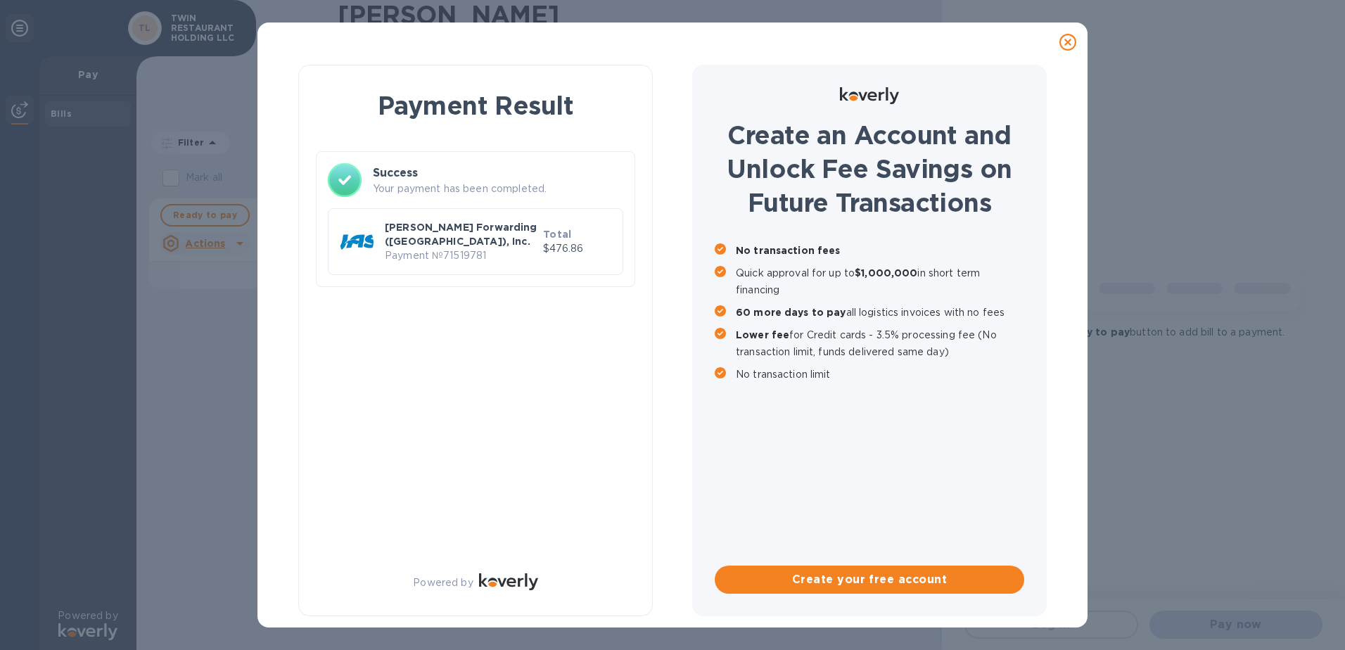
scroll to position [0, 0]
